Goal: Manage account settings

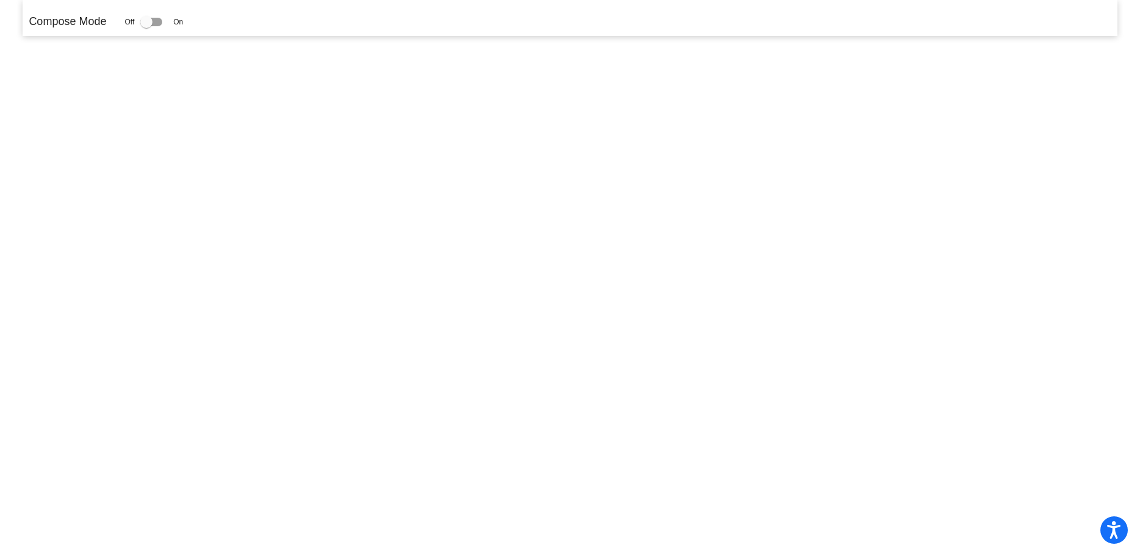
click at [95, 16] on p "Compose Mode" at bounding box center [67, 21] width 77 height 16
click at [147, 24] on div at bounding box center [146, 22] width 12 height 12
click at [146, 26] on input "checkbox" at bounding box center [146, 26] width 1 height 1
checkbox input "true"
drag, startPoint x: 147, startPoint y: 24, endPoint x: 174, endPoint y: 17, distance: 27.7
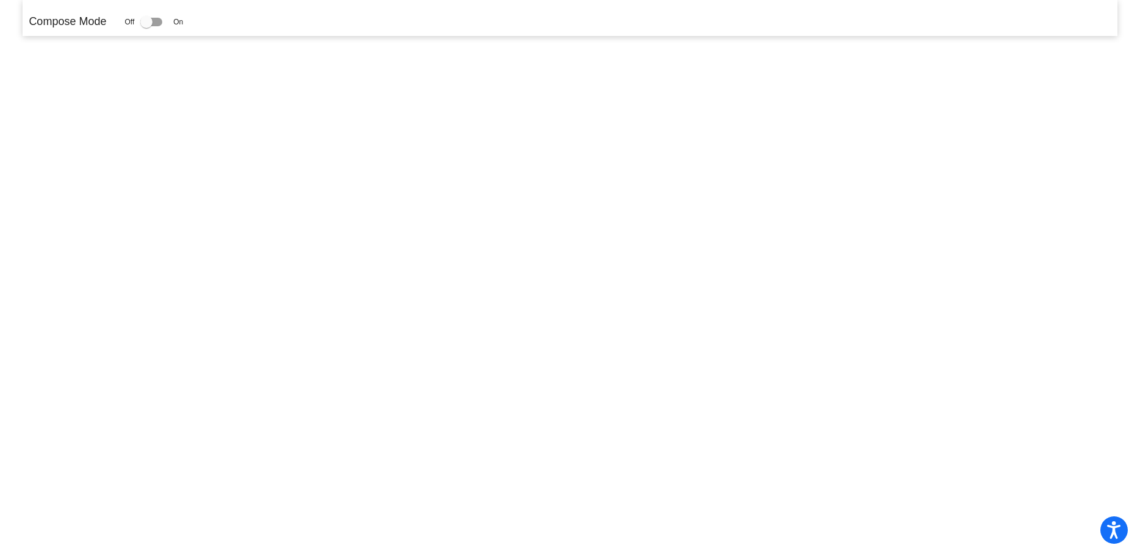
click at [174, 17] on div "Off On" at bounding box center [153, 22] width 59 height 15
click at [179, 24] on span "On" at bounding box center [178, 21] width 10 height 11
